Goal: Complete application form: Complete application form

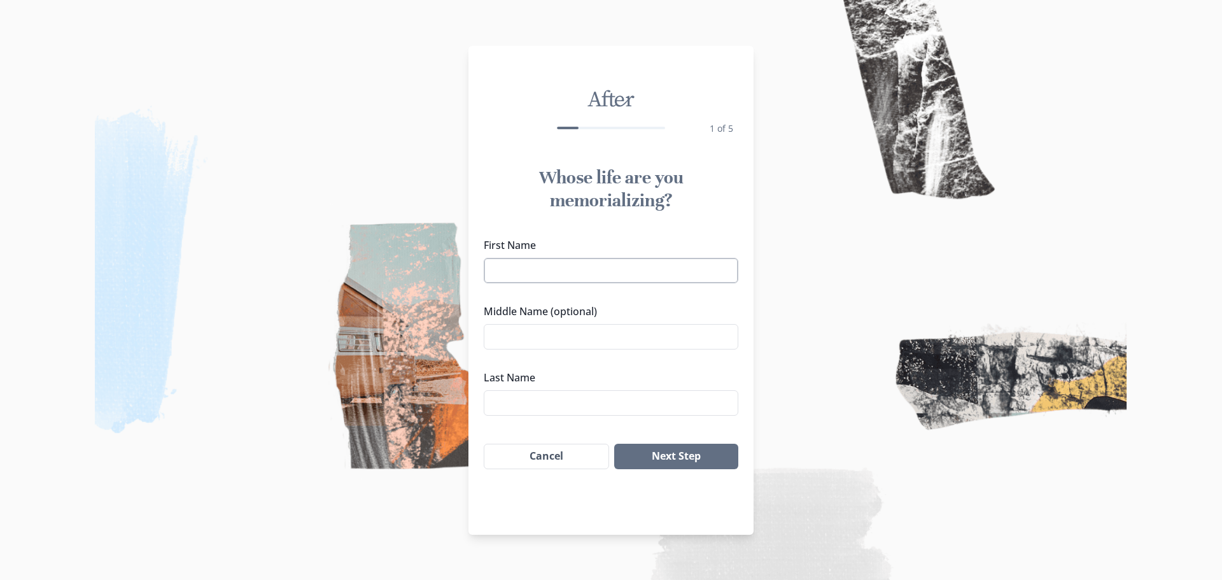
click at [672, 277] on input "First Name" at bounding box center [611, 270] width 255 height 25
type input "[PERSON_NAME]"
click at [673, 457] on button "Next Step" at bounding box center [676, 456] width 124 height 25
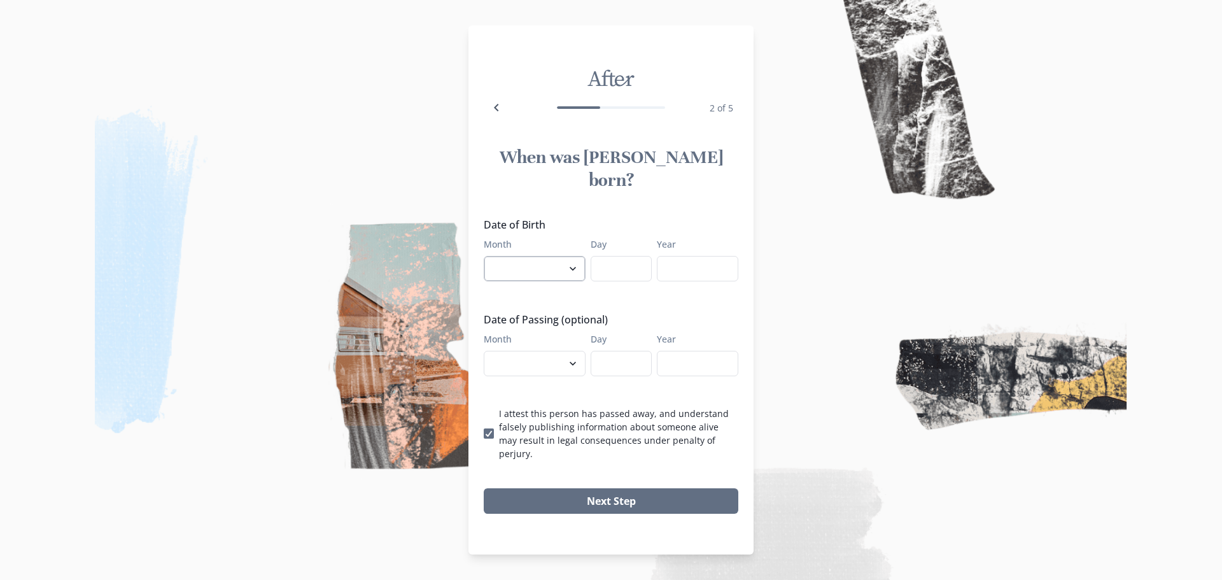
click at [567, 269] on select "January February March April May June July August September October November De…" at bounding box center [535, 268] width 102 height 25
select select "6"
click at [484, 256] on select "January February March April May June July August September October November De…" at bounding box center [535, 268] width 102 height 25
click at [647, 257] on input "Day" at bounding box center [621, 268] width 61 height 25
type input "19"
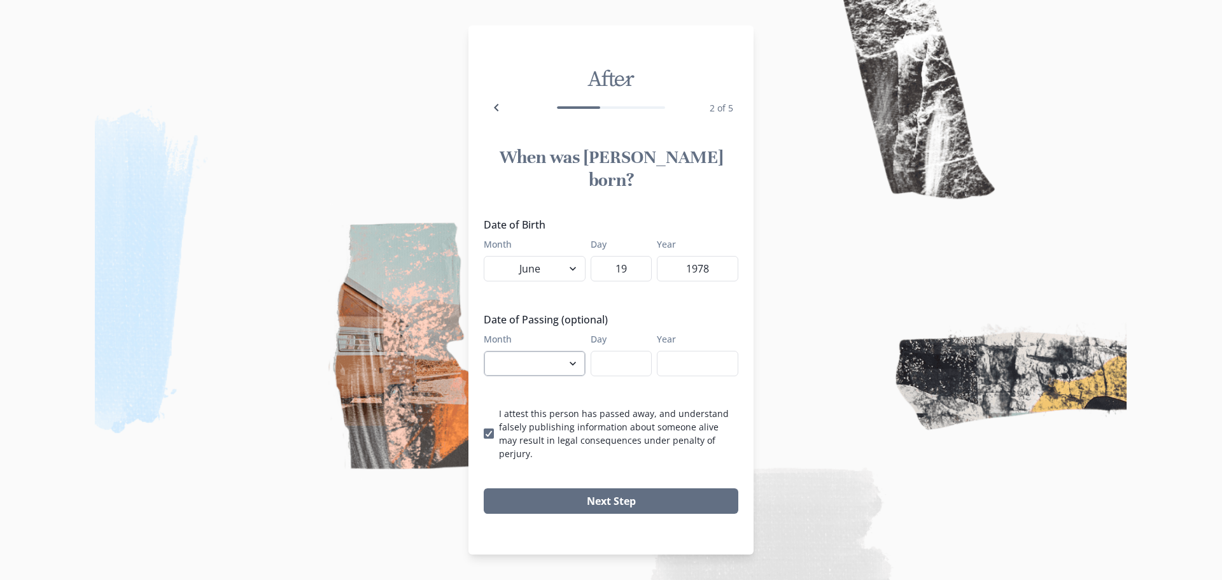
type input "1978"
click at [553, 352] on select "January February March April May June July August September October November De…" at bounding box center [535, 363] width 102 height 25
select select "7"
click at [484, 351] on select "January February March April May June July August September October November De…" at bounding box center [535, 363] width 102 height 25
click at [614, 364] on input "Day" at bounding box center [621, 363] width 61 height 25
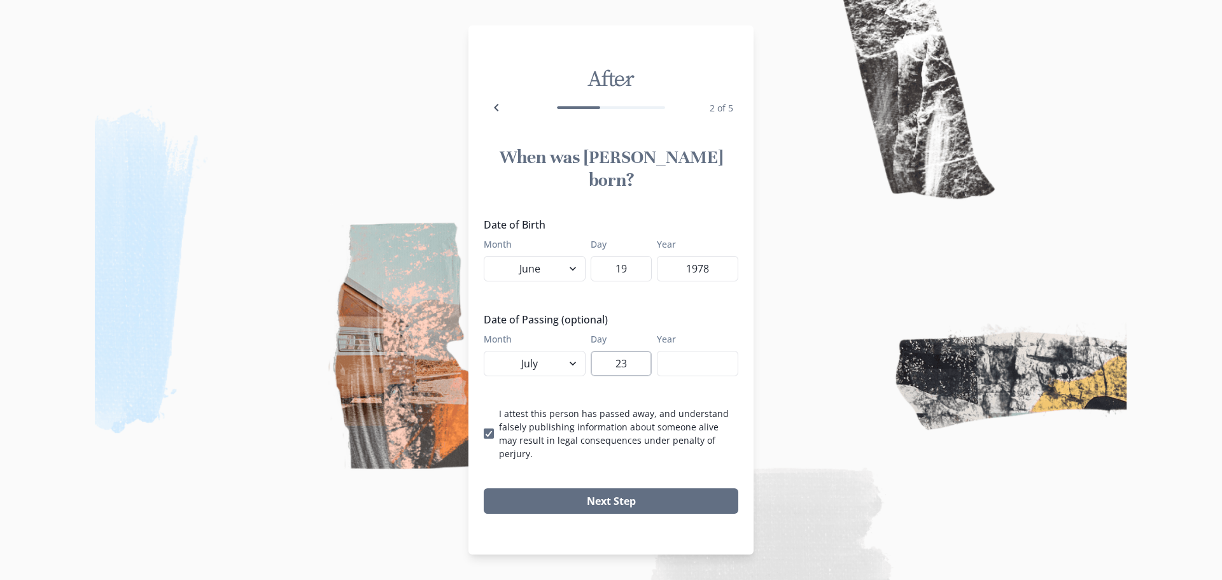
type input "23"
type input "2025"
click at [626, 488] on button "Next Step" at bounding box center [611, 500] width 255 height 25
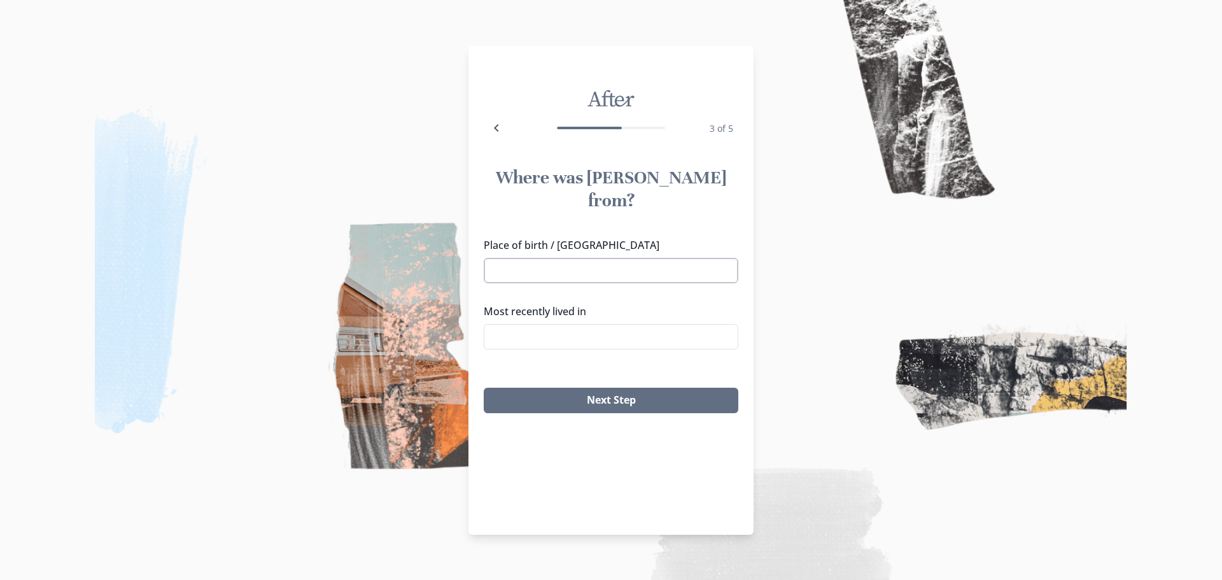
click at [535, 258] on input "Place of birth / [GEOGRAPHIC_DATA]" at bounding box center [611, 270] width 255 height 25
click at [616, 324] on input "Most recently lived in" at bounding box center [611, 336] width 255 height 25
click at [594, 337] on li "[PERSON_NAME], [GEOGRAPHIC_DATA]" at bounding box center [610, 337] width 253 height 20
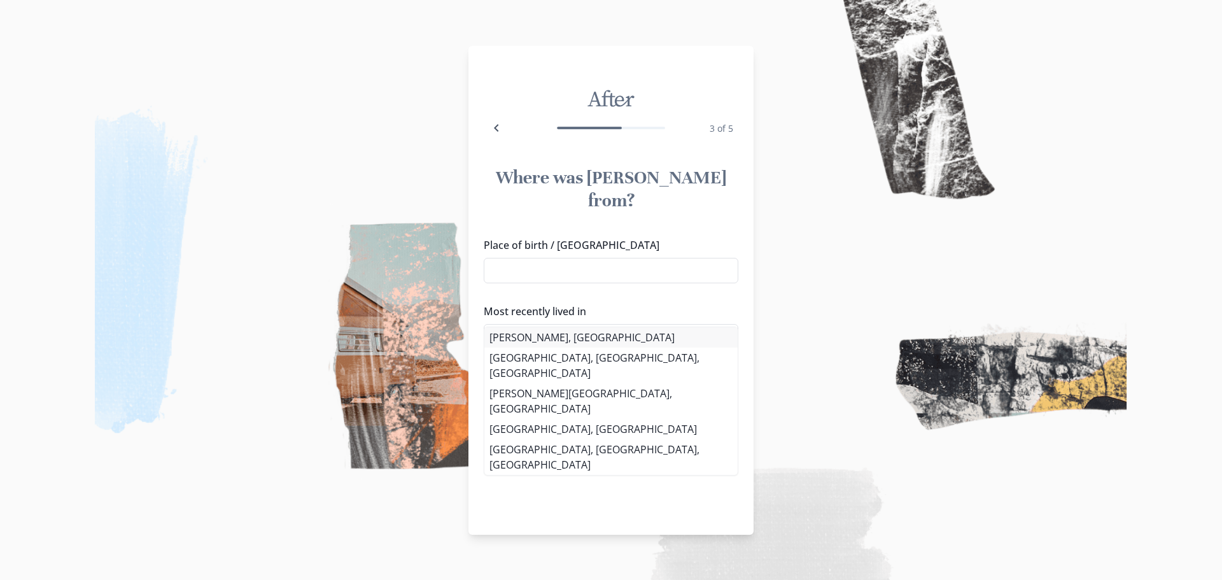
type input "[PERSON_NAME], [GEOGRAPHIC_DATA]"
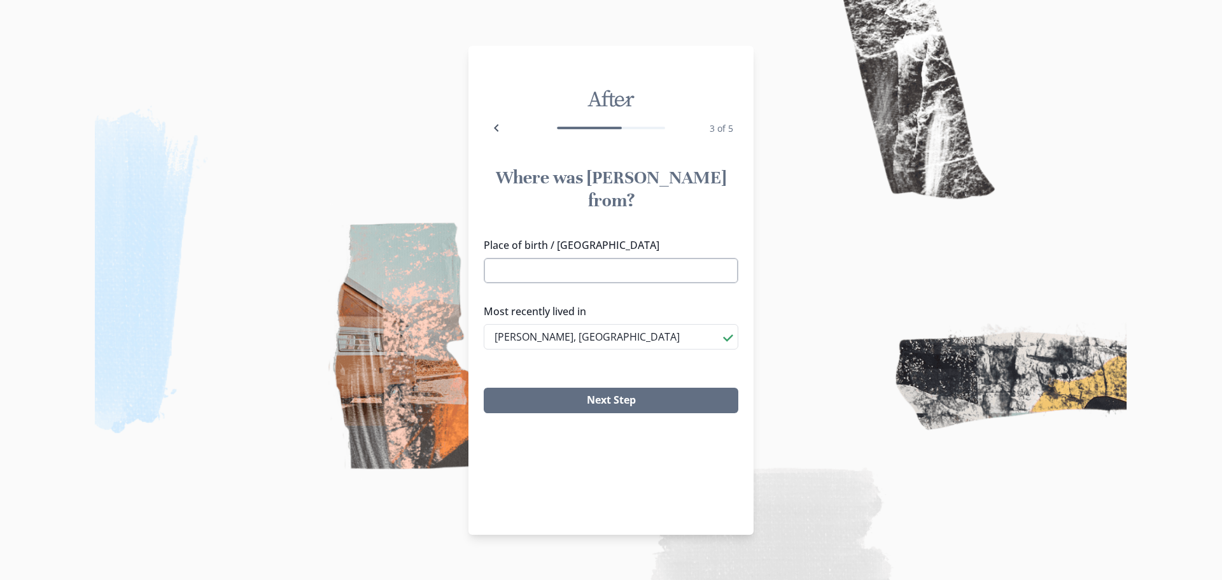
click at [565, 258] on input "Place of birth / [GEOGRAPHIC_DATA]" at bounding box center [611, 270] width 255 height 25
click at [644, 258] on input "Place of birth / [GEOGRAPHIC_DATA]" at bounding box center [611, 270] width 255 height 25
click at [612, 265] on li "[GEOGRAPHIC_DATA], [GEOGRAPHIC_DATA]" at bounding box center [610, 271] width 253 height 20
type input "[GEOGRAPHIC_DATA], [GEOGRAPHIC_DATA]"
click at [605, 388] on button "Next Step" at bounding box center [611, 400] width 255 height 25
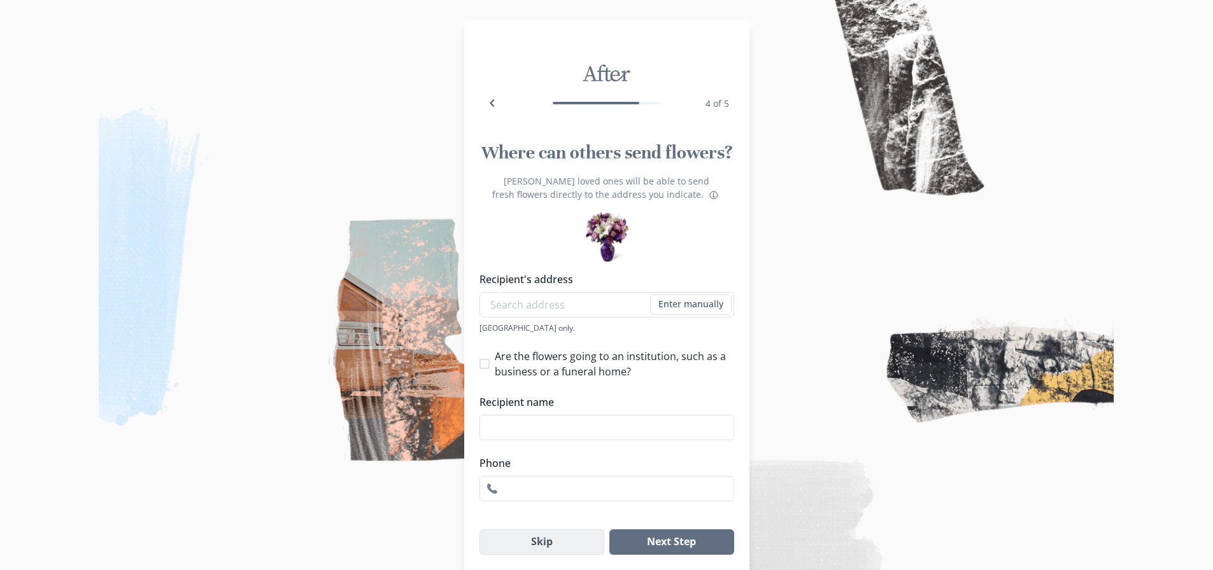
click at [570, 548] on button "Skip" at bounding box center [541, 542] width 125 height 25
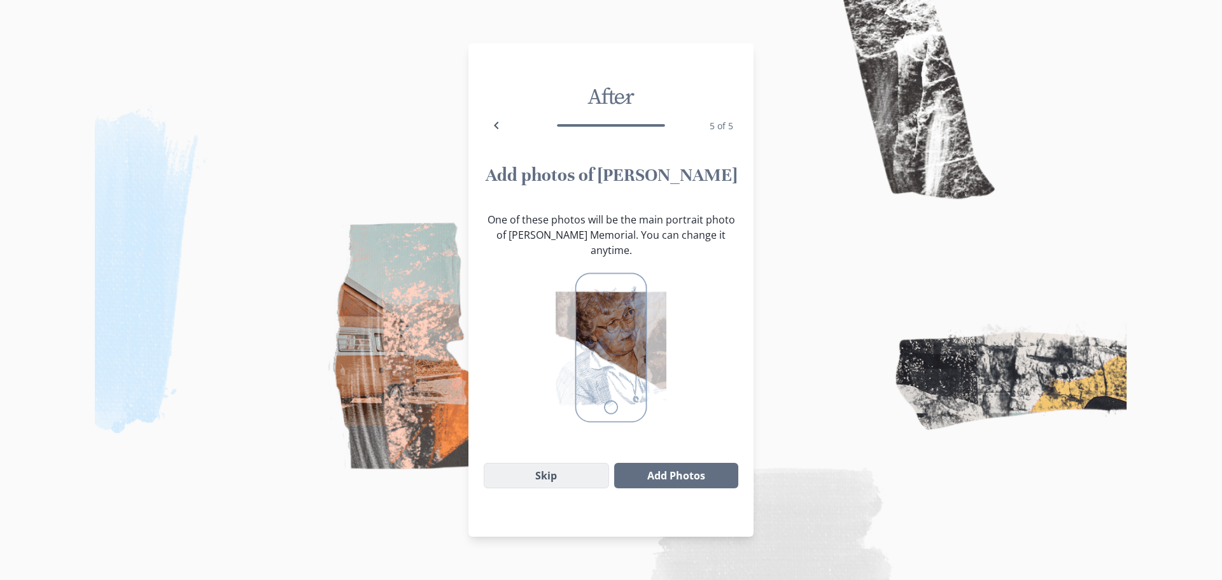
click at [564, 470] on button "Skip" at bounding box center [546, 475] width 125 height 25
